Goal: Task Accomplishment & Management: Complete application form

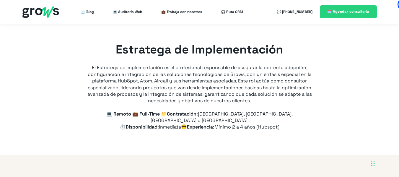
scroll to position [79, 0]
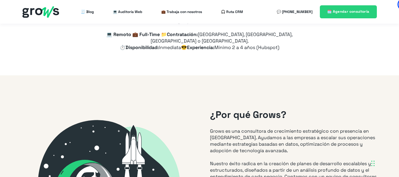
click at [306, 57] on div "Estratega de Implementación El Estratega de Implementación es el profesional re…" at bounding box center [199, 9] width 399 height 131
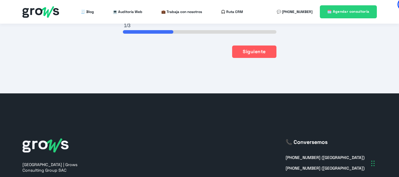
scroll to position [1303, 0]
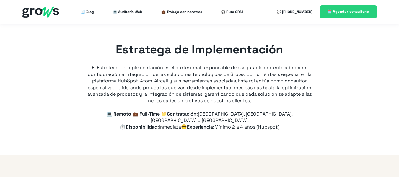
type input "+57"
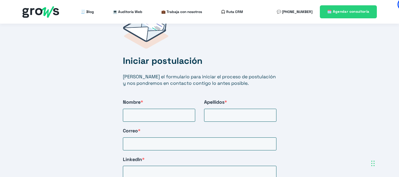
scroll to position [983, 0]
click at [152, 114] on input "Nombre *" at bounding box center [159, 115] width 72 height 13
type input "Johan"
type input "Ledezma"
click at [142, 145] on div "Iniciar postulación Llena el formulario para iniciar el proceso de postulación …" at bounding box center [199, 131] width 177 height 260
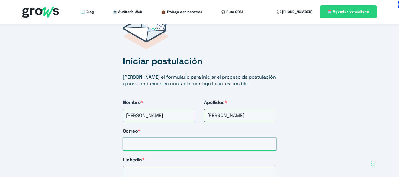
click at [138, 139] on input "Correo *" at bounding box center [199, 144] width 153 height 13
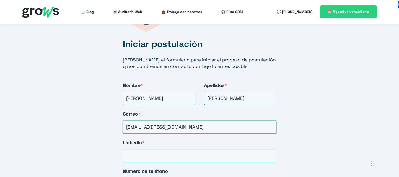
scroll to position [1005, 0]
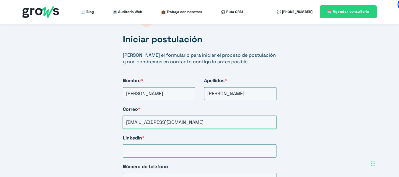
type input "joseleva7@gmail.com"
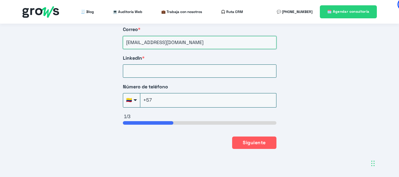
scroll to position [1085, 0]
click at [154, 64] on input "LinkedIn *" at bounding box center [199, 70] width 153 height 13
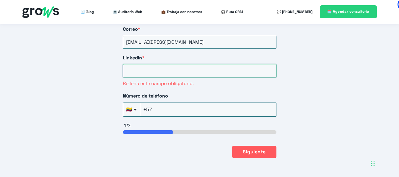
paste input "https://www.linkedin.com/in/johan-sebasti%C3%A1n-ledezma-v%C3%A1squez-90075b187/"
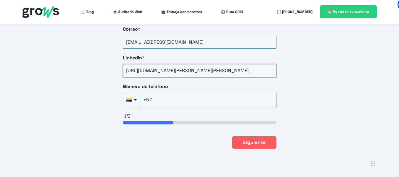
scroll to position [0, 57]
type input "https://www.linkedin.com/in/johan-sebasti%C3%A1n-ledezma-v%C3%A1squez-90075b187/"
click at [169, 97] on input "+57" at bounding box center [208, 100] width 136 height 14
type input "+57(300)776-0841"
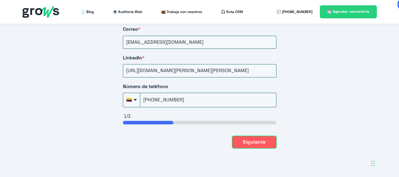
click at [249, 136] on button "Siguiente" at bounding box center [254, 142] width 44 height 12
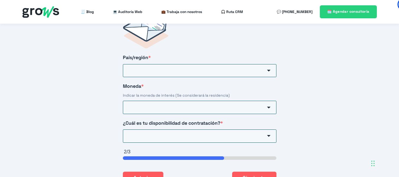
scroll to position [978, 0]
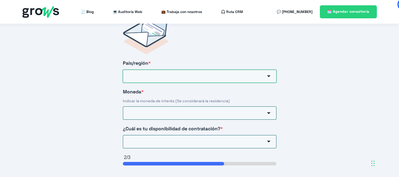
click at [176, 73] on input "País/región *" at bounding box center [199, 76] width 153 height 13
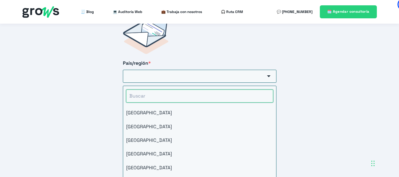
click at [165, 89] on input "HubSpot Form" at bounding box center [199, 95] width 147 height 13
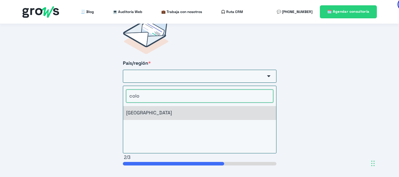
type input "colo"
click at [158, 106] on li "Colombia" at bounding box center [199, 113] width 153 height 14
type input "Colombia"
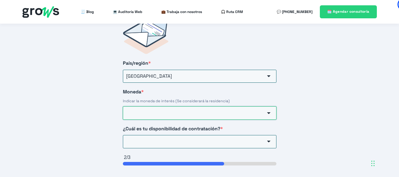
click at [174, 107] on input "Moneda *" at bounding box center [199, 112] width 153 height 13
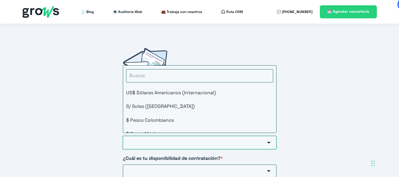
scroll to position [948, 0]
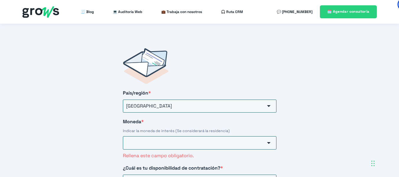
click at [92, 109] on div "Iniciar postulación Llena el formulario para iniciar el proceso de postulación …" at bounding box center [199, 138] width 399 height 251
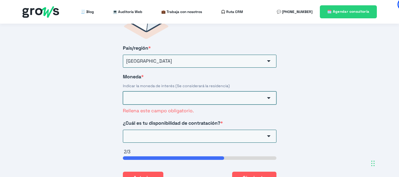
scroll to position [993, 0]
click at [189, 94] on input "Moneda *" at bounding box center [199, 97] width 153 height 13
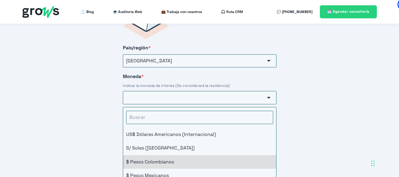
click at [159, 155] on li "$ Pesos Colombianos" at bounding box center [199, 162] width 153 height 14
type input "$ Pesos Colombianos"
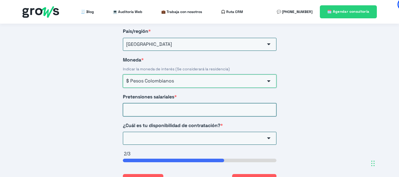
scroll to position [1010, 0]
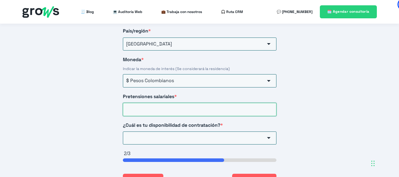
click at [146, 107] on input "Pretensiones salariales *" at bounding box center [199, 109] width 153 height 13
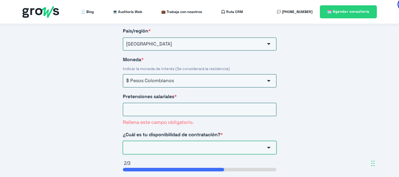
click at [168, 133] on div "¿Cuál es tu disponibilidad de contratación? * Inmediata 3 días 15 días 30 días …" at bounding box center [199, 142] width 153 height 23
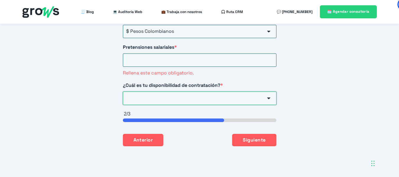
scroll to position [1060, 0]
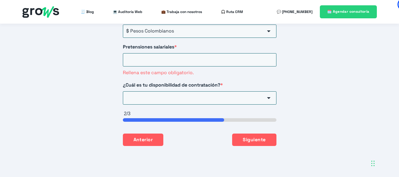
click at [262, 93] on div "HubSpot Form" at bounding box center [268, 97] width 15 height 13
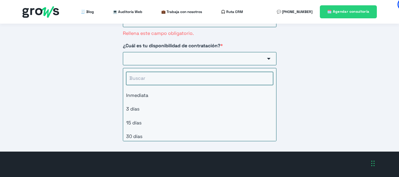
scroll to position [1099, 0]
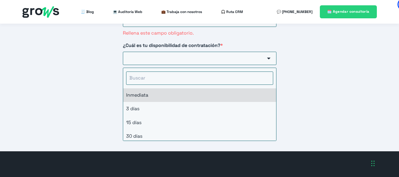
click at [147, 91] on li "Inmediata" at bounding box center [199, 95] width 153 height 14
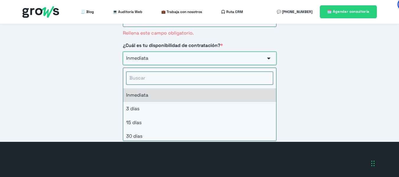
type input "Inmediata"
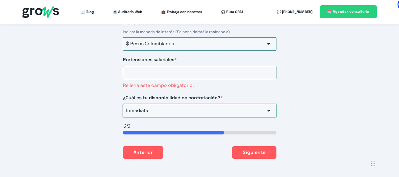
scroll to position [1044, 0]
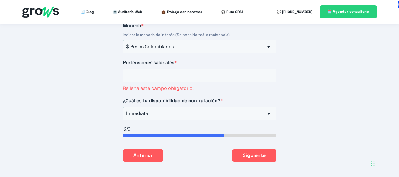
click at [156, 77] on div "Pretensiones salariales * Rellena este campo obligatorio." at bounding box center [199, 75] width 153 height 32
click at [147, 72] on input "Pretensiones salariales *" at bounding box center [199, 75] width 153 height 13
type input "5"
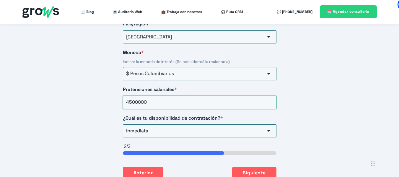
scroll to position [1033, 0]
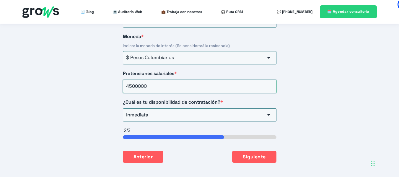
type input "4500000"
click at [219, 99] on span "¿Cuál es tu disponibilidad de contratación?" at bounding box center [171, 102] width 97 height 6
click at [219, 108] on input "Inmediata" at bounding box center [199, 114] width 153 height 13
click at [295, 94] on div "Iniciar postulación Llena el formulario para iniciar el proceso de postulación …" at bounding box center [199, 63] width 399 height 270
click at [239, 111] on input "Inmediata" at bounding box center [199, 114] width 153 height 13
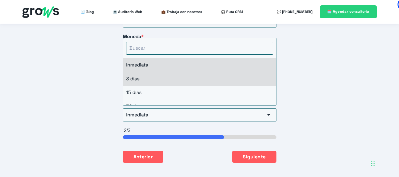
click at [153, 72] on li "3 días" at bounding box center [199, 79] width 153 height 14
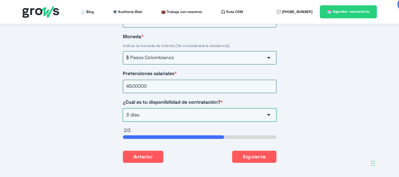
click at [195, 108] on input "3 días" at bounding box center [199, 114] width 153 height 13
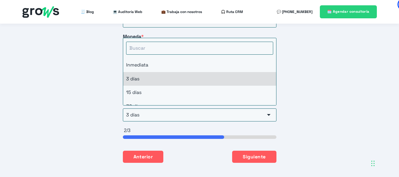
click at [286, 98] on div "País/región * Colombia Afganistán Albania Alemania Andorra Angola Anguila Antár…" at bounding box center [199, 62] width 177 height 223
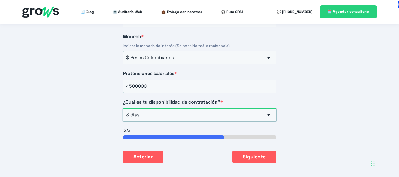
click at [209, 108] on input "3 días" at bounding box center [199, 114] width 153 height 13
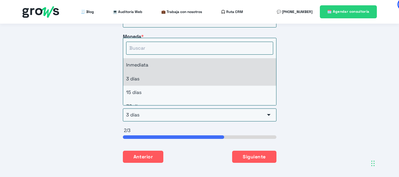
click at [164, 58] on li "Inmediata" at bounding box center [199, 65] width 153 height 14
type input "Inmediata"
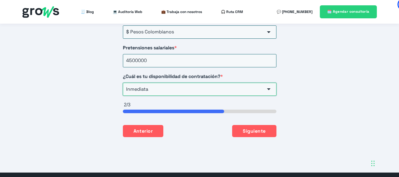
scroll to position [1059, 0]
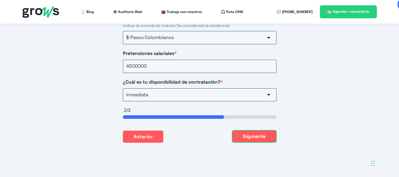
click at [253, 130] on button "Siguiente" at bounding box center [254, 136] width 44 height 12
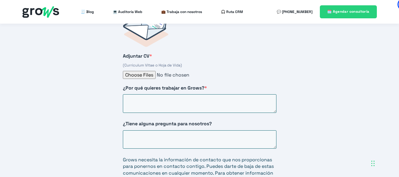
scroll to position [978, 0]
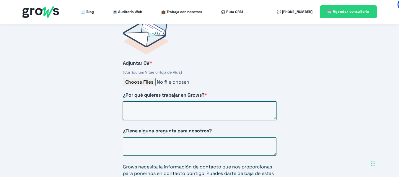
click at [163, 106] on textarea "¿Por qué quieres trabajar en Grows? *" at bounding box center [199, 110] width 153 height 19
click at [182, 104] on textarea "Quiero crecer profedionalmente e" at bounding box center [199, 110] width 153 height 19
drag, startPoint x: 204, startPoint y: 103, endPoint x: 160, endPoint y: 100, distance: 43.8
click at [160, 101] on textarea "Quiero crecer profedionalmente e" at bounding box center [199, 110] width 153 height 19
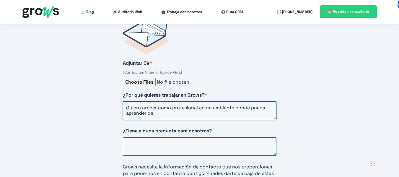
drag, startPoint x: 166, startPoint y: 108, endPoint x: 149, endPoint y: 106, distance: 17.5
click at [149, 106] on textarea "Quiero crecer como profesional en un ambiente donde pueda aprender de" at bounding box center [199, 110] width 153 height 19
click at [127, 107] on textarea "Quiero crecer como profesional en un ambiente donde pueda aprender en los mejor…" at bounding box center [199, 110] width 153 height 19
click at [258, 107] on textarea "Quiero crecer como profesional en un ambiente donde pueda colaborar aprender en…" at bounding box center [199, 110] width 153 height 19
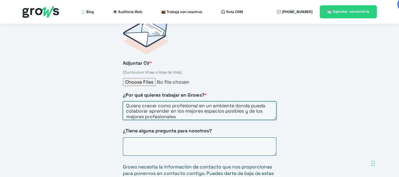
click at [213, 109] on textarea "Quiero crecer como profesional en un ambiente donde pueda colaborar aprender en…" at bounding box center [199, 110] width 153 height 19
click at [148, 106] on textarea "Quiero crecer como profesional en un ambiente donde pueda colaborar aprender en…" at bounding box center [199, 110] width 153 height 19
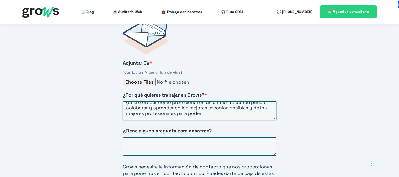
drag, startPoint x: 249, startPoint y: 105, endPoint x: 177, endPoint y: 104, distance: 72.6
click at [177, 104] on textarea "Quiero crecer como profesional en un ambiente donde pueda colaborar y aprender …" at bounding box center [199, 110] width 153 height 19
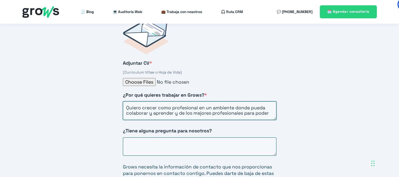
click at [180, 102] on textarea "Quiero crecer como profesional en un ambiente donde pueda colaborar y aprender …" at bounding box center [199, 110] width 153 height 19
click at [267, 107] on textarea "Quiero crecer como profesional en un ambiente donde pueda colaborar y aprender …" at bounding box center [199, 110] width 153 height 19
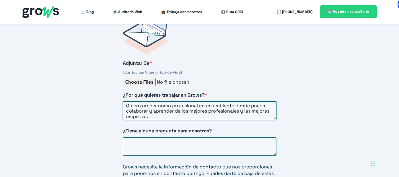
drag, startPoint x: 179, startPoint y: 110, endPoint x: 241, endPoint y: 104, distance: 62.9
click at [241, 104] on textarea "Quiero crecer como profesional en un ambiente donde pueda colaborar y aprender …" at bounding box center [199, 110] width 153 height 19
click at [149, 111] on textarea "Quiero crecer como profesional en un ambiente donde pueda colaborar y aprender …" at bounding box center [199, 110] width 153 height 19
click at [177, 111] on textarea "Quiero crecer como profesional en un ambiente donde pueda colaborar y aprender …" at bounding box center [199, 110] width 153 height 19
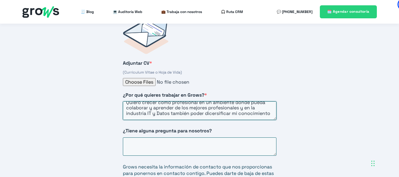
scroll to position [8, 0]
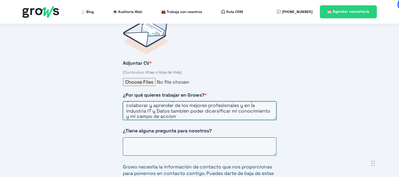
click at [223, 107] on textarea "Quiero crecer como profesional en un ambiente donde pueda colaborar y aprender …" at bounding box center [199, 110] width 153 height 19
click at [204, 111] on textarea "Quiero crecer como profesional en un ambiente donde pueda colaborar y aprender …" at bounding box center [199, 110] width 153 height 19
click at [199, 110] on textarea "Quiero crecer como profesional en un ambiente donde pueda colaborar y aprender …" at bounding box center [199, 110] width 153 height 19
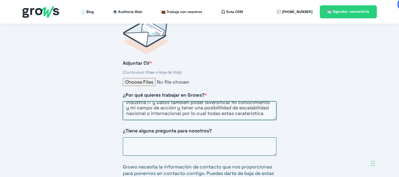
click at [258, 101] on textarea "Quiero crecer como profesional en un ambiente donde pueda colaborar y aprender …" at bounding box center [199, 110] width 153 height 19
click at [220, 105] on textarea "Quiero crecer como profesional en un ambiente donde pueda colaborar y aprender …" at bounding box center [199, 110] width 153 height 19
click at [243, 105] on textarea "Quiero crecer como profesional en un ambiente donde pueda colaborar y aprender …" at bounding box center [199, 110] width 153 height 19
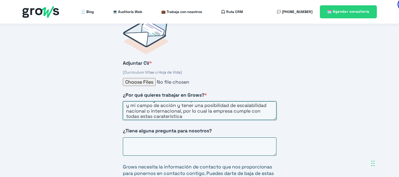
click at [236, 109] on textarea "Quiero crecer como profesional en un ambiente donde pueda colaborar y aprender …" at bounding box center [199, 110] width 153 height 19
click at [211, 111] on textarea "Quiero crecer como profesional en un ambiente donde pueda colaborar y aprender …" at bounding box center [199, 110] width 153 height 19
click at [179, 137] on textarea "¿Tiene alguna pregunta para nosotros?" at bounding box center [199, 146] width 153 height 19
click at [219, 106] on textarea "Quiero crecer como profesional en un ambiente donde pueda colaborar y aprender …" at bounding box center [199, 110] width 153 height 19
click at [220, 113] on textarea "Quiero crecer como profesional en un ambiente donde pueda colaborar y aprender …" at bounding box center [199, 110] width 153 height 19
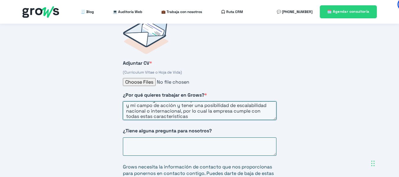
click at [220, 113] on textarea "Quiero crecer como profesional en un ambiente donde pueda colaborar y aprender …" at bounding box center [199, 110] width 153 height 19
type textarea "Quiero crecer como profesional en un ambiente donde pueda colaborar y aprender …"
click at [165, 137] on textarea "¿Tiene alguna pregunta para nosotros?" at bounding box center [199, 146] width 153 height 19
click at [142, 139] on textarea "Me gustaria saber si la poosibilidad de aprender" at bounding box center [199, 146] width 153 height 19
drag, startPoint x: 142, startPoint y: 139, endPoint x: 141, endPoint y: 63, distance: 75.6
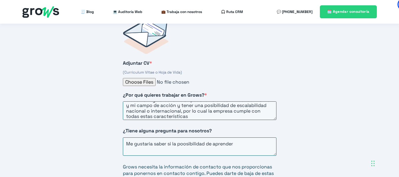
click at [141, 70] on div "(Curriculum Vitae o Hoja de Vida)" at bounding box center [199, 72] width 153 height 5
click at [150, 140] on textarea "Me gustaria saber si la poosibilidad de aprender" at bounding box center [199, 146] width 153 height 19
drag, startPoint x: 238, startPoint y: 139, endPoint x: 142, endPoint y: 135, distance: 95.7
click at [142, 137] on textarea "Me gustaria saber si la poosibilidad de aprender" at bounding box center [199, 146] width 153 height 19
click at [142, 137] on textarea "Me gustaria saber si el impulso de los" at bounding box center [199, 146] width 153 height 19
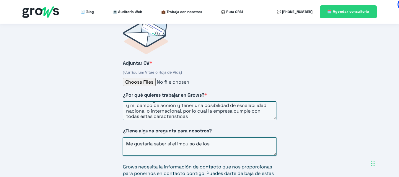
drag, startPoint x: 142, startPoint y: 135, endPoint x: 132, endPoint y: 138, distance: 10.9
click at [132, 138] on textarea "Me gustaria saber si el impulso de los" at bounding box center [199, 146] width 153 height 19
click at [210, 138] on textarea "Me gustaria saber si el impulso de los" at bounding box center [199, 146] width 153 height 19
click at [181, 143] on textarea "Me gustaria saber si el impulso de los conocimientos y crecimineto de sus empre…" at bounding box center [199, 146] width 153 height 19
click at [183, 143] on textarea "Me gustaria saber si el impulso de los conocimientos y crecimineto de sus empre…" at bounding box center [199, 146] width 153 height 19
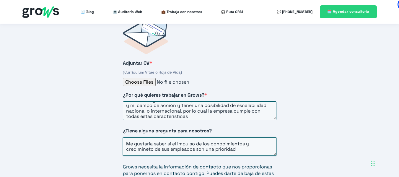
click at [237, 144] on textarea "Me gustaria saber si el impulso de los conocimientos y crecimineto de sus emple…" at bounding box center [199, 146] width 153 height 19
click at [196, 138] on textarea "Me gustaria saber si el impulso de los conocimientos y crecimineto de sus emple…" at bounding box center [199, 146] width 153 height 19
click at [261, 138] on textarea "Me gustaria saber si el impulso y las oportunidades de los conocimientos y crec…" at bounding box center [199, 146] width 153 height 19
click at [166, 148] on textarea "Me gustaria saber si el impulso y las oportunidades generar nuevos conocimiento…" at bounding box center [199, 146] width 153 height 19
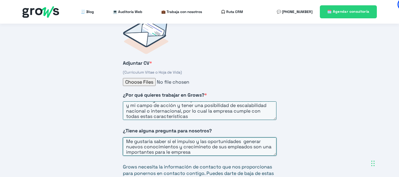
click at [207, 141] on textarea "Me gustaria saber si el impulso y las oportunidades generar nuevos conocimiento…" at bounding box center [199, 146] width 153 height 19
click at [244, 137] on textarea "Me gustaria saber si el impulso y las oportunidades generar nuevos conocimiento…" at bounding box center [199, 146] width 153 height 19
click at [235, 141] on textarea "Me gustaria saber si el impulso y las oportunidades de generar nuevos conocimie…" at bounding box center [199, 146] width 153 height 19
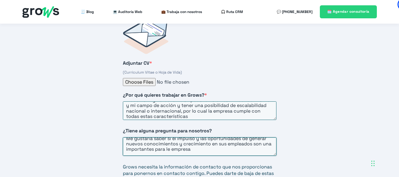
drag, startPoint x: 199, startPoint y: 146, endPoint x: 172, endPoint y: 145, distance: 26.9
click at [172, 145] on textarea "Me gustaria saber si el impulso y las oportunidades de generar nuevos conocimie…" at bounding box center [199, 146] width 153 height 19
click at [207, 144] on textarea "Me gustaria saber si el impulso y las oportunidades de generar nuevos conocimie…" at bounding box center [199, 146] width 153 height 19
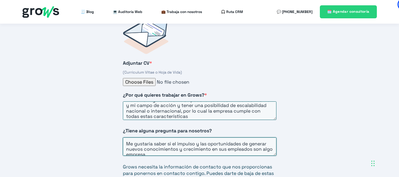
drag, startPoint x: 200, startPoint y: 144, endPoint x: 173, endPoint y: 136, distance: 28.5
click at [173, 137] on textarea "Me gustaria saber si el impulso y las oportunidades de generar nuevos conocimie…" at bounding box center [199, 146] width 153 height 19
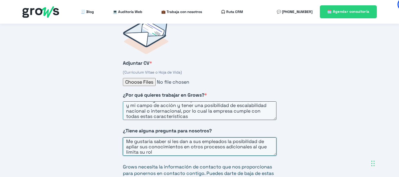
click at [139, 137] on textarea "Me gustaria saber si les dan a sus empleados la posibilidad de apliar sus conoc…" at bounding box center [199, 146] width 153 height 19
drag, startPoint x: 139, startPoint y: 133, endPoint x: 116, endPoint y: 72, distance: 65.1
click at [116, 72] on div "Adjuntar CV * (Curriculum Vitae o Hoja de Vida) ¿Por qué quieres trabajar en Gr…" at bounding box center [199, 134] width 177 height 256
click at [146, 137] on textarea "Me gustaria saber si les dan a sus empleados la posibilidad de apliar sus conoc…" at bounding box center [199, 146] width 153 height 19
click at [131, 140] on textarea "Me gustaria saber si les dan a sus empleados la posibilidad de apliar sus conoc…" at bounding box center [199, 146] width 153 height 19
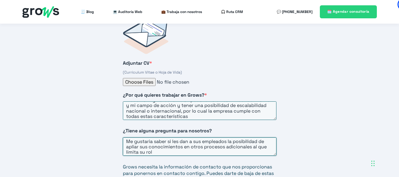
click at [129, 140] on textarea "Me gustaria saber si les dan a sus empleados la posibilidad de apliar sus conoc…" at bounding box center [199, 146] width 153 height 19
click at [260, 137] on textarea "Me gustaria saber si les dan a sus empleados la posibilidad de ampliar sus cono…" at bounding box center [199, 146] width 153 height 19
click at [222, 140] on textarea "Me gustaria saber si les dan a sus empleados la posibilidad y oportunida de amp…" at bounding box center [199, 146] width 153 height 19
click at [197, 148] on textarea "Me gustaria saber si les dan a sus empleados la posibilidad y oportunida de amp…" at bounding box center [199, 146] width 153 height 19
click at [150, 143] on textarea "Me gustaria saber si les dan a sus empleados la posibilidad y oportunida de amp…" at bounding box center [199, 146] width 153 height 19
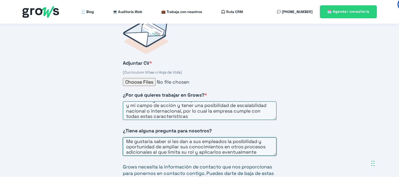
click at [268, 140] on textarea "Me gustaria saber si les dan a sus empleados la posibilidad y oportunidad de am…" at bounding box center [199, 146] width 153 height 19
click at [152, 147] on textarea "Me gustaria saber si les dan a sus empleados la posibilidad y oportunidad de am…" at bounding box center [199, 146] width 153 height 19
click at [177, 146] on textarea "Me gustaria saber si les dan a sus empleados la posibilidad y oportunidad de am…" at bounding box center [199, 146] width 153 height 19
click at [231, 146] on textarea "Me gustaria saber si les dan a sus empleados la posibilidad y oportunidad de am…" at bounding box center [199, 146] width 153 height 19
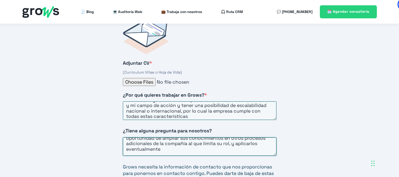
drag, startPoint x: 262, startPoint y: 147, endPoint x: 236, endPoint y: 146, distance: 25.4
click at [236, 146] on textarea "Me gustaria saber si les dan a sus empleados la posibilidad y oportunidad de am…" at bounding box center [199, 146] width 153 height 19
click at [261, 139] on textarea "Me gustaria saber si les dan a sus empleados la posibilidad y oportunidad de am…" at bounding box center [199, 146] width 153 height 19
click at [235, 138] on textarea "Me gustaria saber si les dan a sus empleados la posibilidad y oportunidad de am…" at bounding box center [199, 146] width 153 height 19
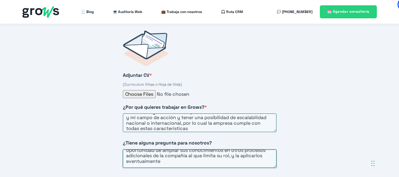
scroll to position [0, 0]
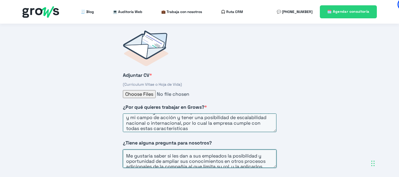
drag, startPoint x: 154, startPoint y: 155, endPoint x: 126, endPoint y: 154, distance: 28.0
click at [126, 154] on textarea "Me gustaria saber si les dan a sus empleados la posibilidad y oportunidad de am…" at bounding box center [199, 158] width 153 height 19
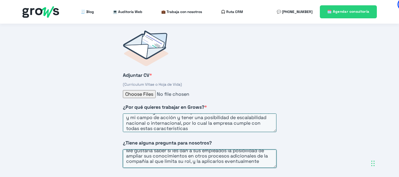
drag, startPoint x: 255, startPoint y: 150, endPoint x: 231, endPoint y: 149, distance: 23.9
click at [231, 149] on textarea "Me gustaria saber si les dan a sus empleados la posibilidad de ampliar sus cono…" at bounding box center [199, 158] width 153 height 19
drag, startPoint x: 154, startPoint y: 154, endPoint x: 127, endPoint y: 155, distance: 27.2
click at [127, 155] on textarea "Me gustaria saber si les dan a sus empleados la posibilidad de ampliar sus cono…" at bounding box center [199, 158] width 153 height 19
click at [136, 156] on textarea "Me gustaria saber si les dan a sus empleados la posibilidad de ampliar sus cono…" at bounding box center [199, 158] width 153 height 19
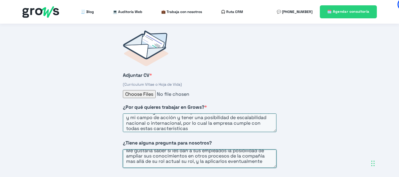
click at [207, 156] on textarea "Me gustaria saber si les dan a sus empleados la posibilidad de ampliar sus cono…" at bounding box center [199, 158] width 153 height 19
click at [206, 156] on textarea "Me gustaria saber si les dan a sus empleados la posibilidad de ampliar sus cono…" at bounding box center [199, 158] width 153 height 19
paste textarea "oportunidad"
click at [199, 156] on textarea "Me gustaria saber si les dan a sus empleados la posibilidad de ampliar sus cono…" at bounding box center [199, 158] width 153 height 19
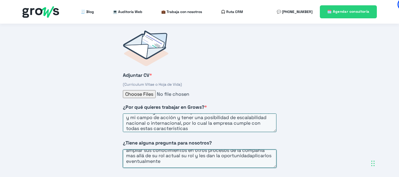
click at [155, 156] on textarea "Me gustaria saber si les dan a sus empleados la posibilidad de ampliar sus cono…" at bounding box center [199, 158] width 153 height 19
click at [132, 156] on textarea "Me gustaria saber si les dan a sus empleados la posibilidad de ampliar sus cono…" at bounding box center [199, 158] width 153 height 19
click at [183, 156] on textarea "Me gustaria saber si les dan a sus empleados la posibilidad de ampliar sus cono…" at bounding box center [199, 158] width 153 height 19
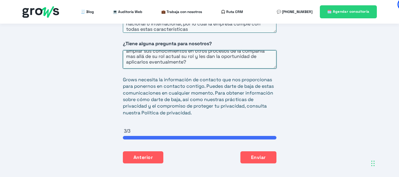
scroll to position [0, 0]
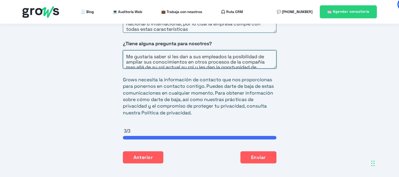
click at [128, 50] on textarea "Me gustaria saber si les dan a sus empleados la posibilidad de ampliar sus cono…" at bounding box center [199, 59] width 153 height 19
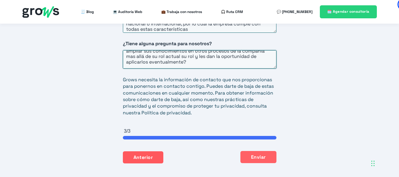
type textarea "¿Me gustaria saber si les dan a sus empleados la posibilidad de ampliar sus con…"
click at [256, 153] on button "Enviar" at bounding box center [258, 157] width 36 height 12
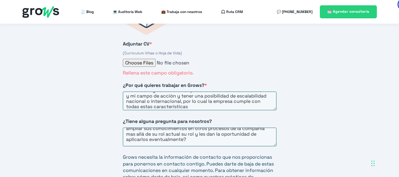
scroll to position [996, 0]
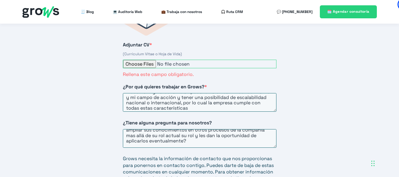
click at [133, 60] on input "Adjuntar CV *" at bounding box center [199, 64] width 153 height 9
type input "C:\fakepath\Resume - CV Johan Sebastian Ledezma.pdf"
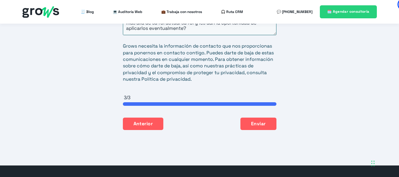
scroll to position [1109, 0]
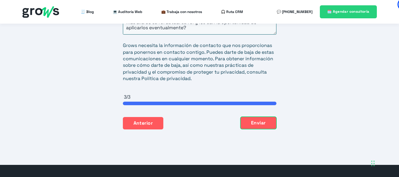
click at [254, 118] on button "Enviar" at bounding box center [258, 123] width 36 height 12
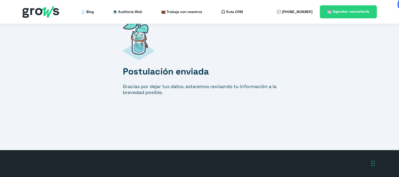
scroll to position [990, 0]
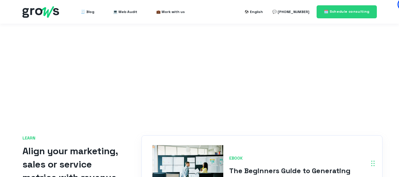
scroll to position [873, 0]
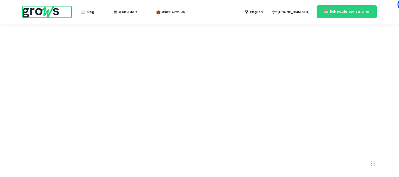
click at [40, 7] on img at bounding box center [40, 12] width 37 height 12
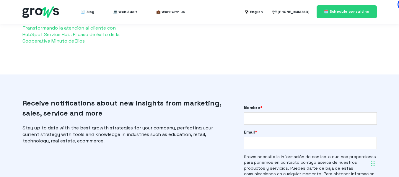
scroll to position [1263, 0]
